Goal: Find contact information: Find contact information

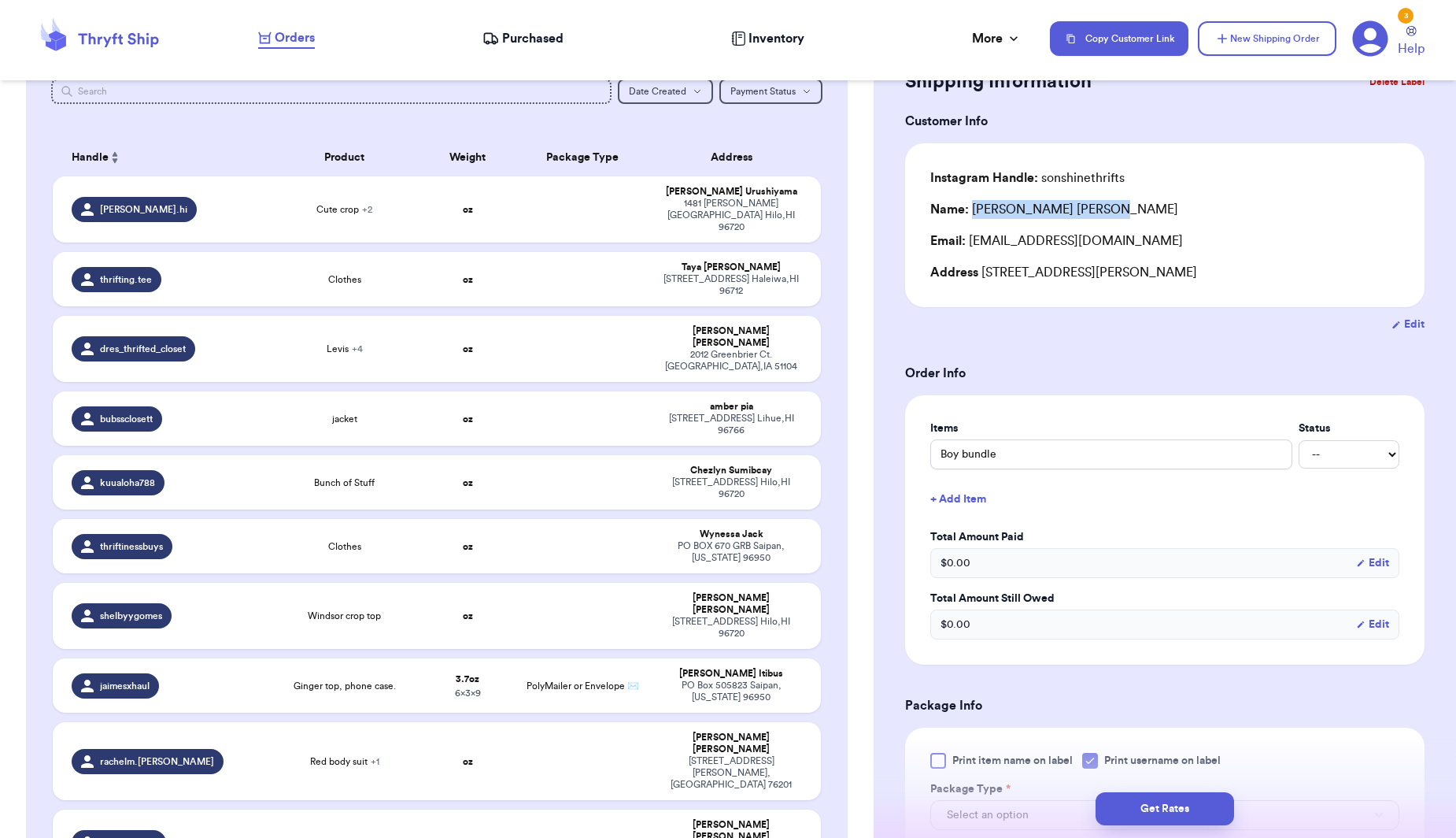
scroll to position [91, 0]
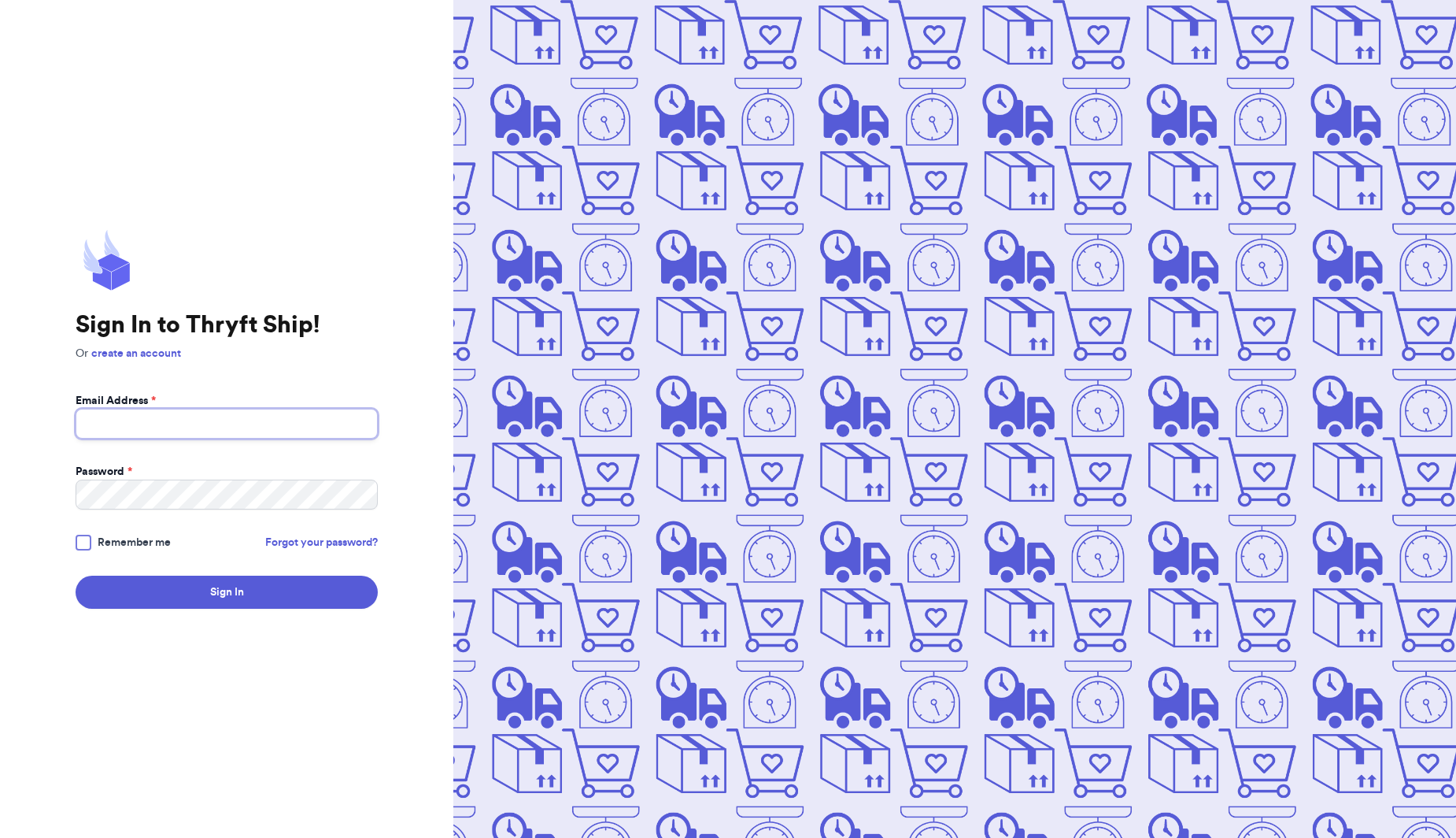
type input "sarahridgewd@yahoo.com"
click at [227, 592] on button "Sign In" at bounding box center [227, 592] width 303 height 33
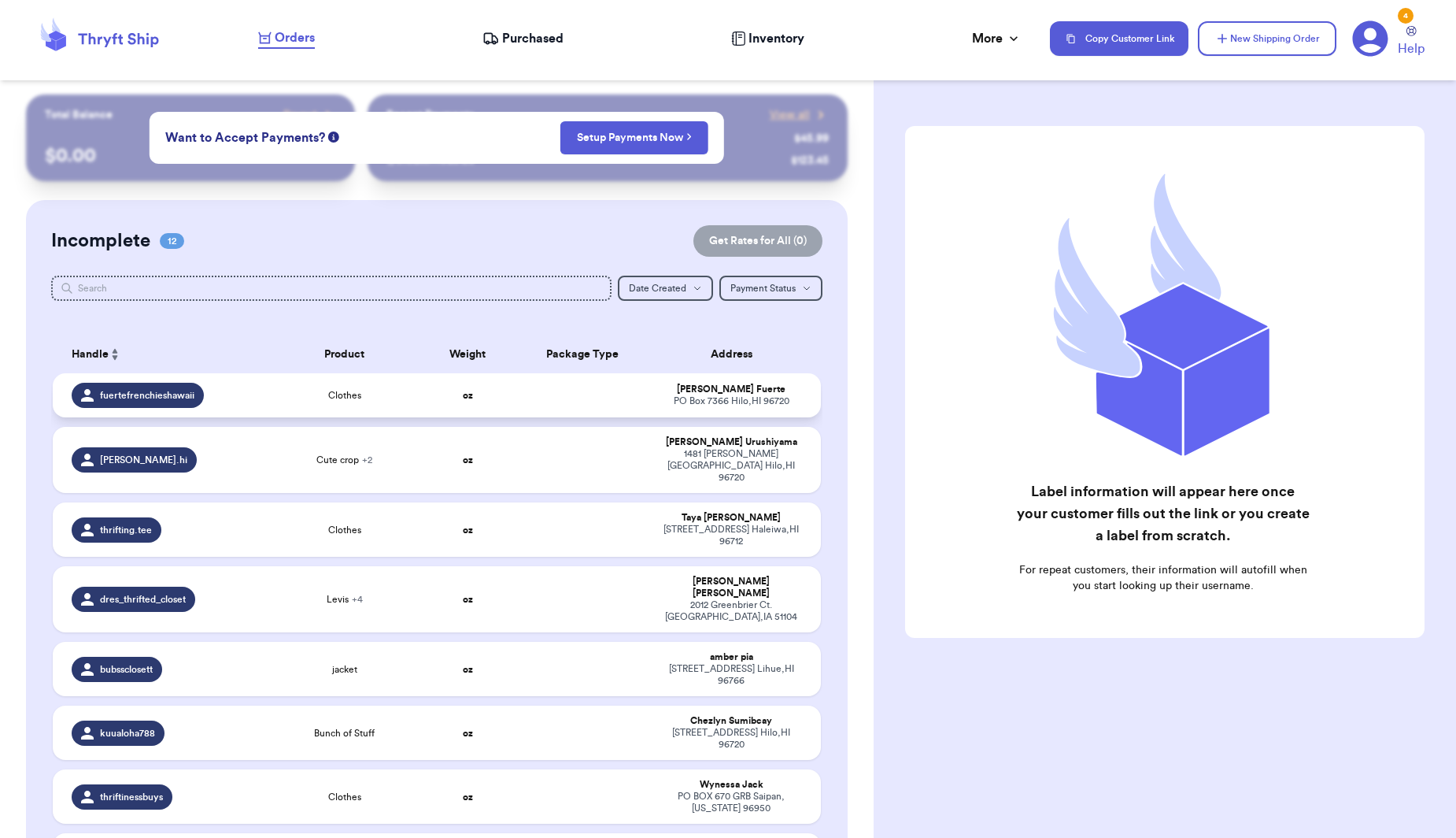
click at [765, 407] on div "PO Box 7366 Hilo , HI 96720" at bounding box center [731, 401] width 141 height 12
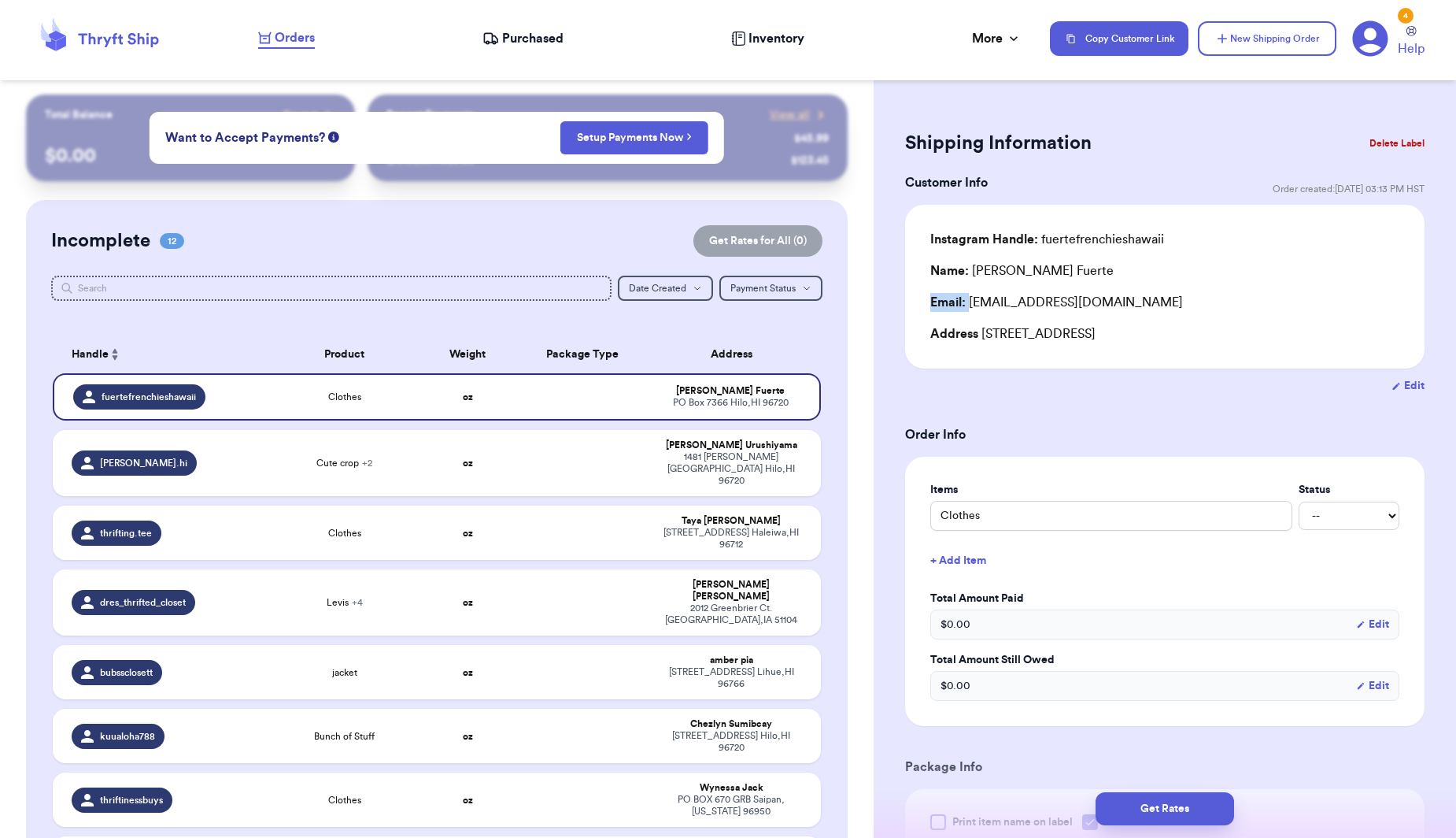
drag, startPoint x: 1059, startPoint y: 269, endPoint x: 971, endPoint y: 298, distance: 92.7
click at [971, 298] on div "Instagram Handle: fuertefrenchieshawaii Name: Shayna Fuerte Email: skfuerte2@gm…" at bounding box center [1164, 287] width 469 height 113
click at [971, 298] on div "Email: skfuerte2@gmail.com" at bounding box center [1164, 302] width 469 height 19
drag, startPoint x: 1058, startPoint y: 271, endPoint x: 968, endPoint y: 276, distance: 90.1
click at [968, 276] on div "Name: Shayna Fuerte" at bounding box center [1164, 271] width 469 height 19
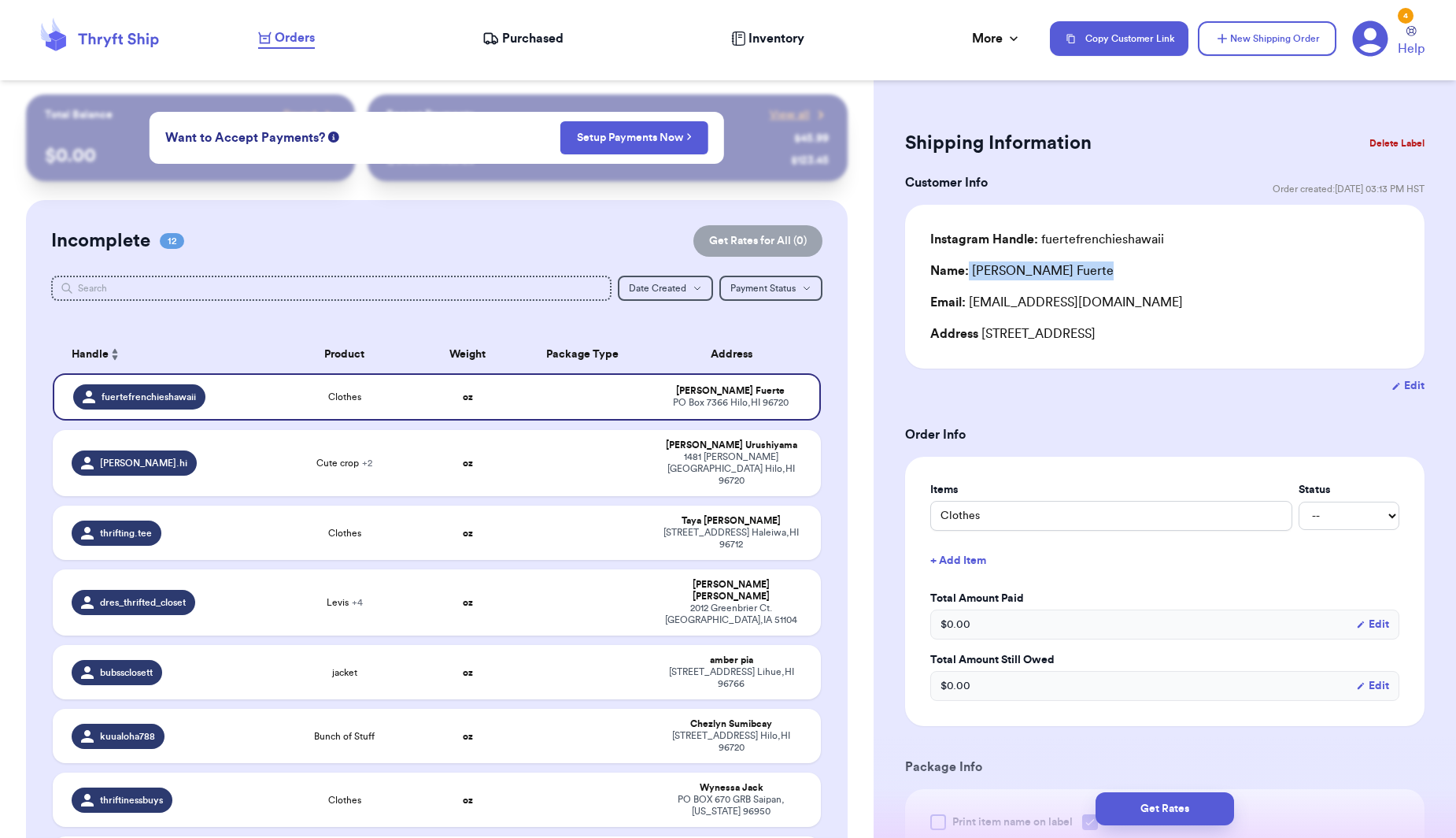
copy div "Shayna Fuerte"
drag, startPoint x: 1095, startPoint y: 304, endPoint x: 957, endPoint y: 292, distance: 138.5
click at [971, 309] on div "Email: skfuerte2@gmail.com" at bounding box center [1164, 302] width 469 height 19
copy div "skfuerte2@gmail.com"
drag, startPoint x: 1056, startPoint y: 338, endPoint x: 944, endPoint y: 320, distance: 113.4
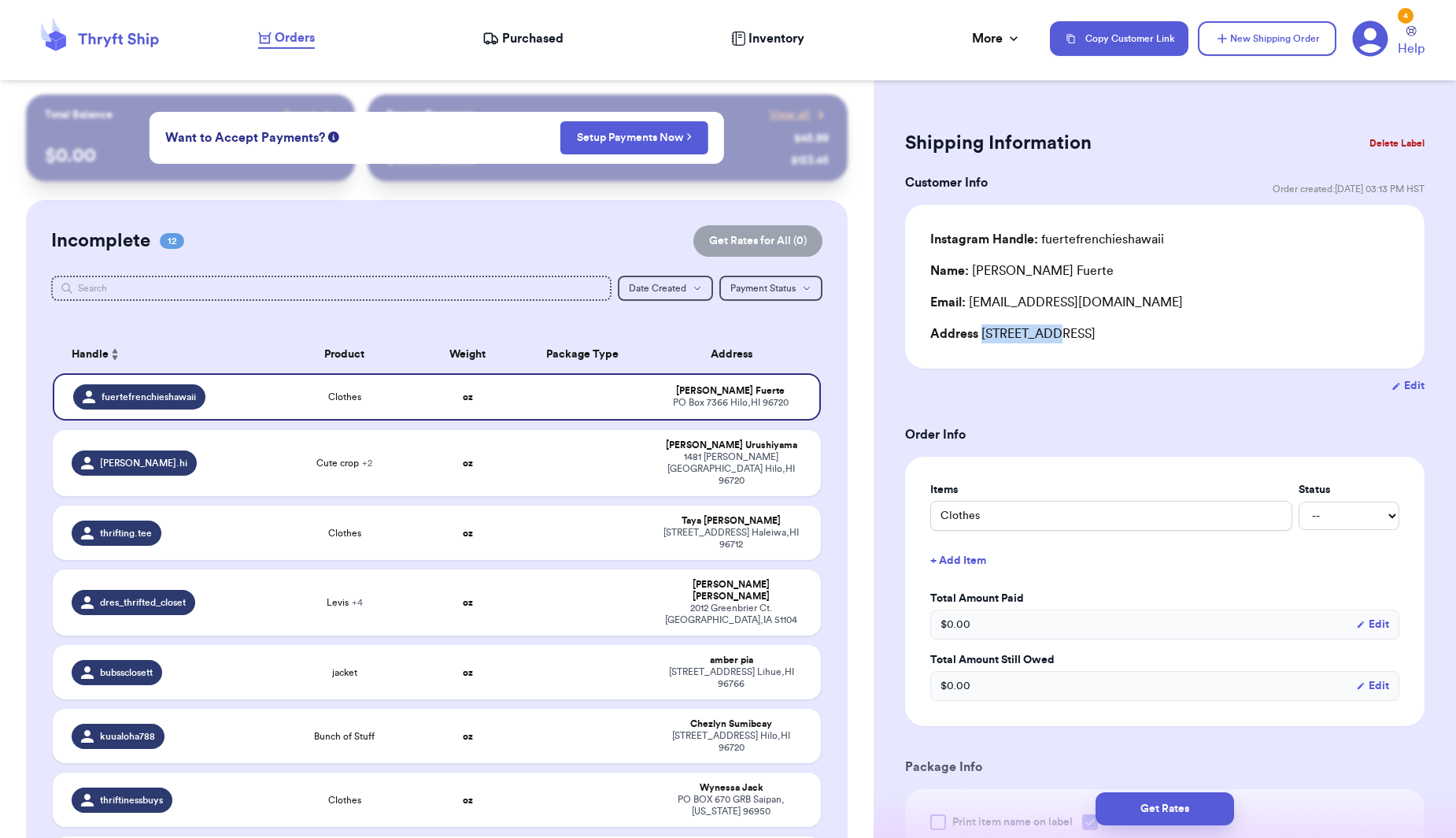
click at [983, 343] on div "Address PO Box 7366, Hilo, HI 96720" at bounding box center [1164, 334] width 469 height 19
copy div "PO Box 7366"
click at [860, 353] on div "Customer Link New Order Total Balance Payout $ 0.00 Recent Payments View all @ …" at bounding box center [437, 787] width 873 height 1387
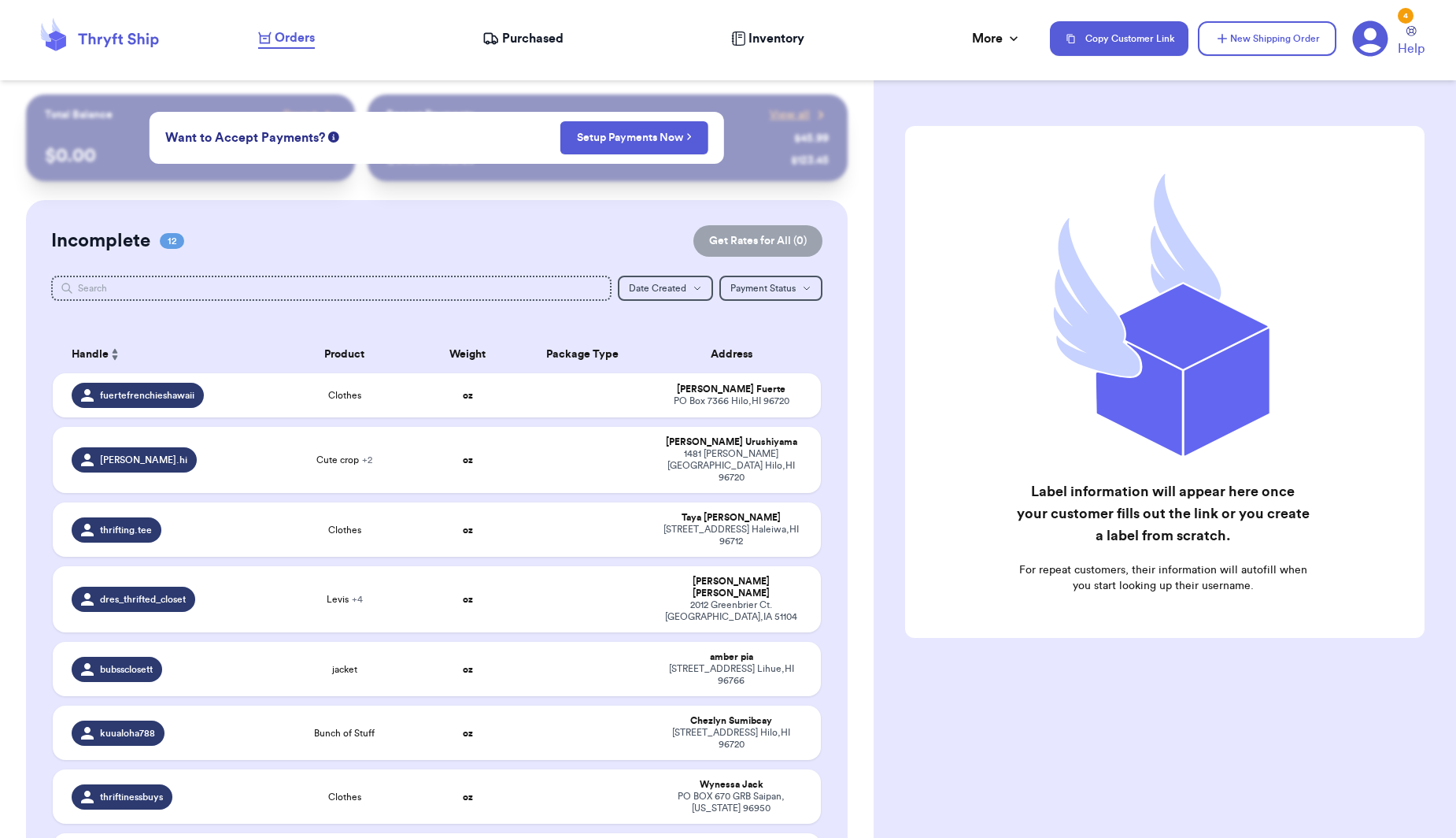
scroll to position [1, 0]
